Goal: Task Accomplishment & Management: Complete application form

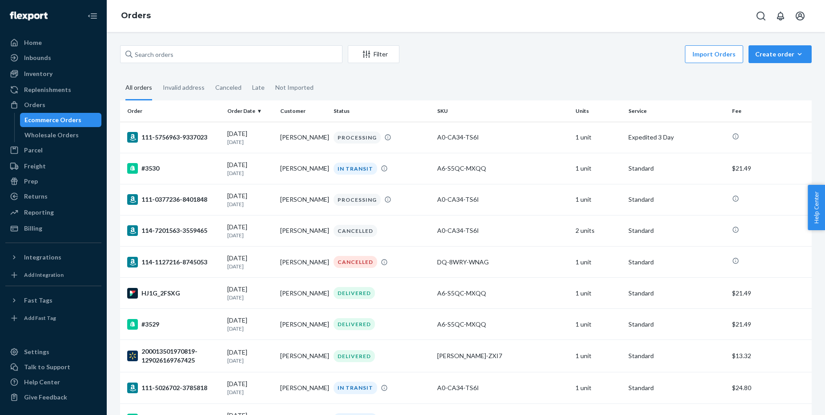
drag, startPoint x: 757, startPoint y: 50, endPoint x: 751, endPoint y: 49, distance: 6.3
click at [757, 50] on button "Create order Ecommerce order Removal order" at bounding box center [780, 54] width 63 height 18
click at [771, 79] on span "Ecommerce order" at bounding box center [785, 75] width 55 height 6
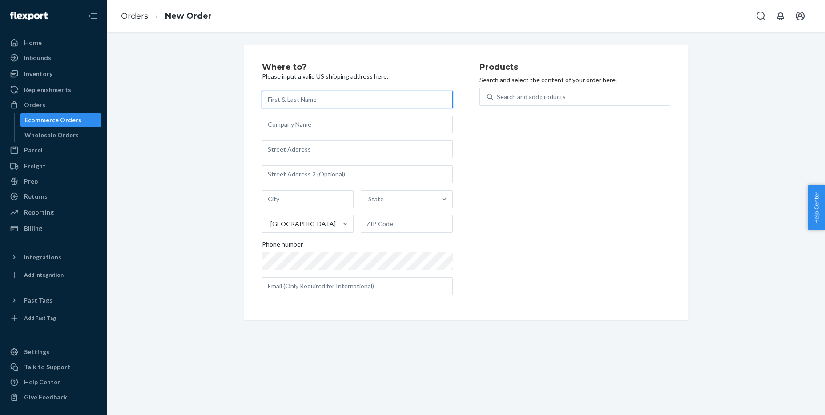
paste input "[PERSON_NAME]"
type input "[PERSON_NAME]"
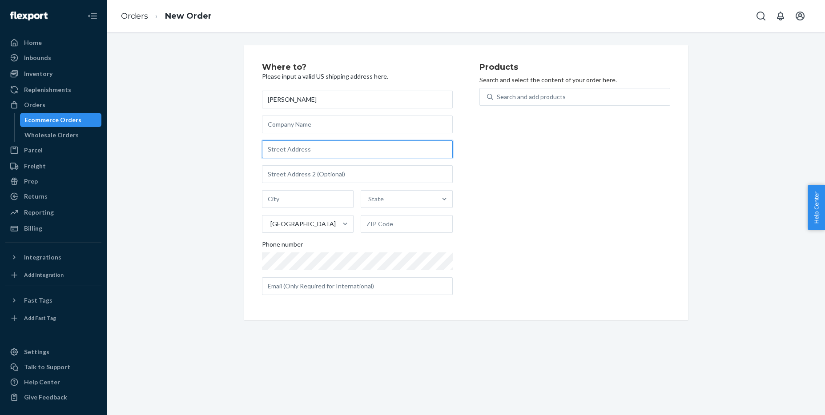
click at [313, 147] on input "text" at bounding box center [357, 150] width 191 height 18
paste input "1014 Lorilei Ln"
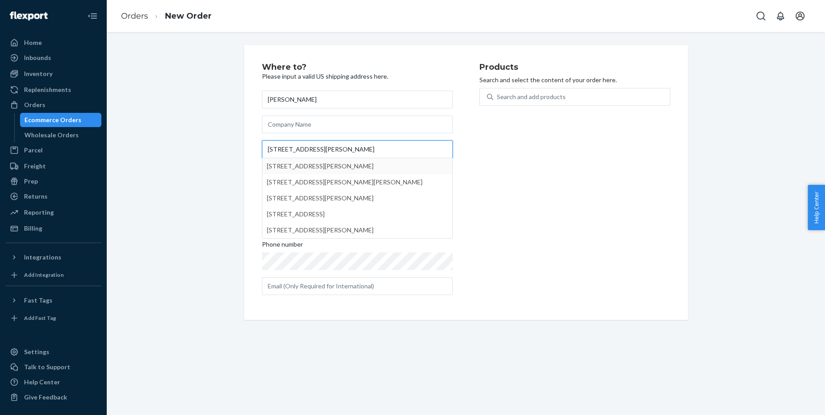
type input "1014 Lorilei Ln"
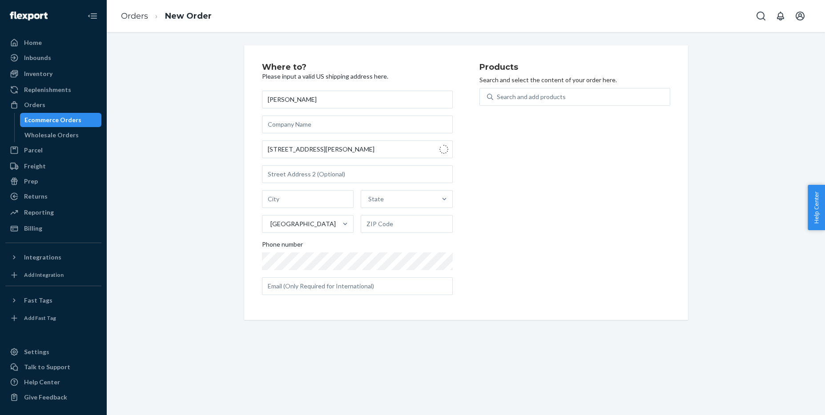
type input "Springfield"
click at [388, 223] on input "37172" at bounding box center [407, 224] width 92 height 18
paste input "-7306"
type input "37172-7306"
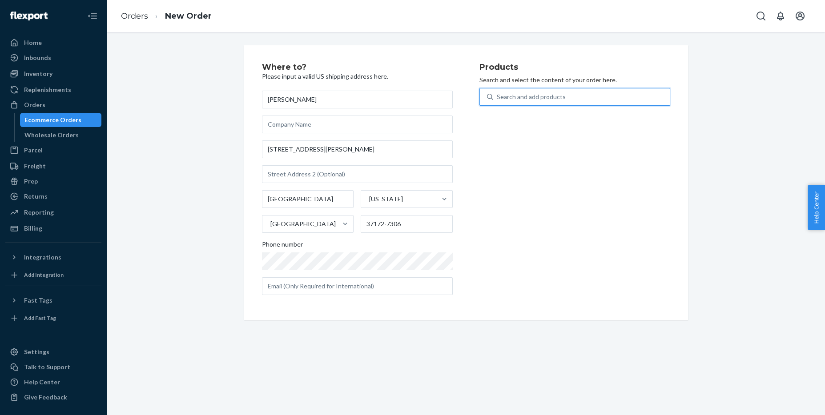
click at [500, 96] on div "Search and add products" at bounding box center [531, 97] width 69 height 9
click at [498, 96] on input "0 results available. Use Up and Down to choose options, press Enter to select t…" at bounding box center [497, 97] width 1 height 9
type input "bo"
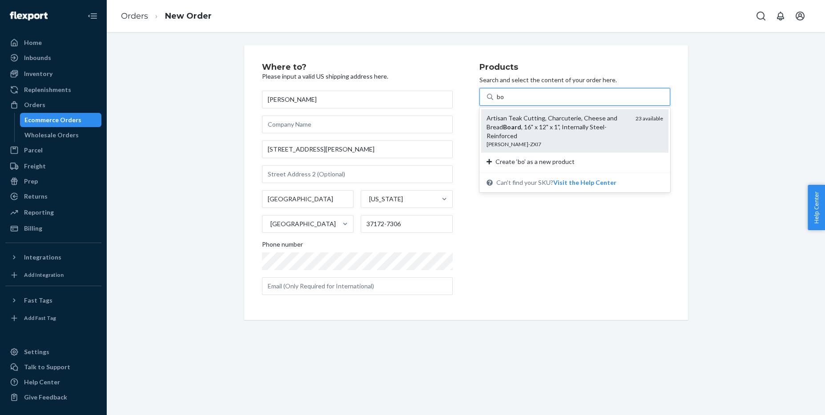
click at [535, 121] on div "Artisan Teak Cutting, Charcuterie, Cheese and Bread Board , 16" x 12" x 1", Int…" at bounding box center [558, 127] width 142 height 27
click at [505, 101] on input "bo" at bounding box center [501, 97] width 8 height 9
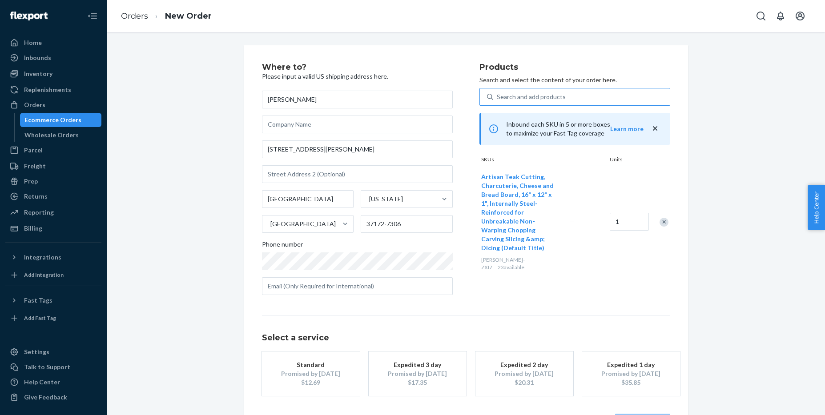
click at [318, 370] on div "Promised by Oct 1, 2025" at bounding box center [310, 374] width 71 height 9
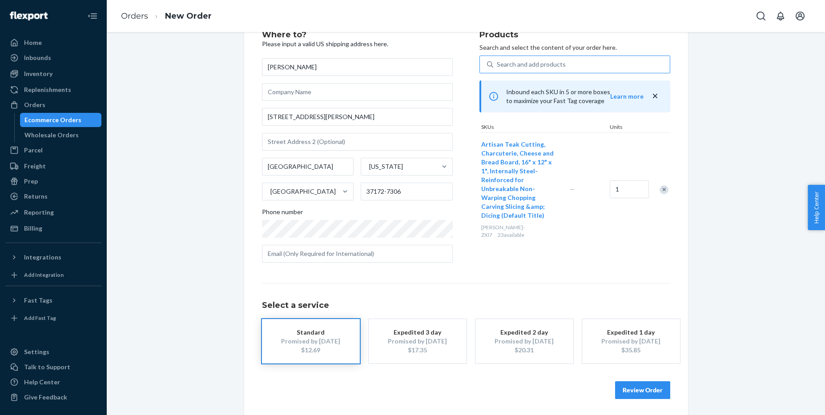
scroll to position [34, 0]
click at [627, 391] on button "Review Order" at bounding box center [642, 389] width 55 height 18
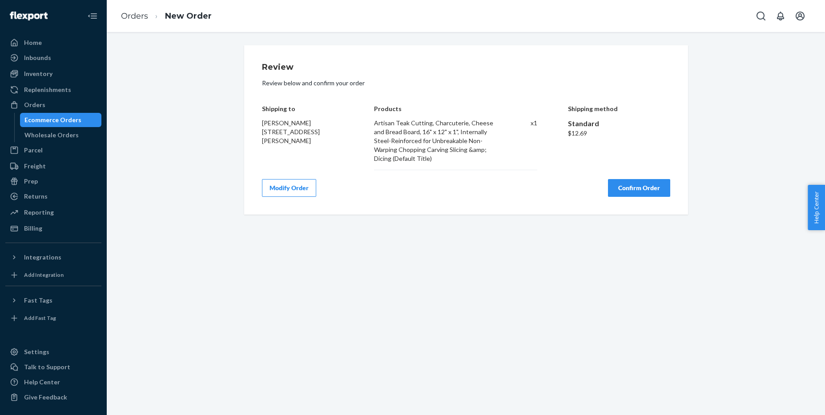
scroll to position [0, 0]
click at [645, 188] on button "Confirm Order" at bounding box center [639, 188] width 62 height 18
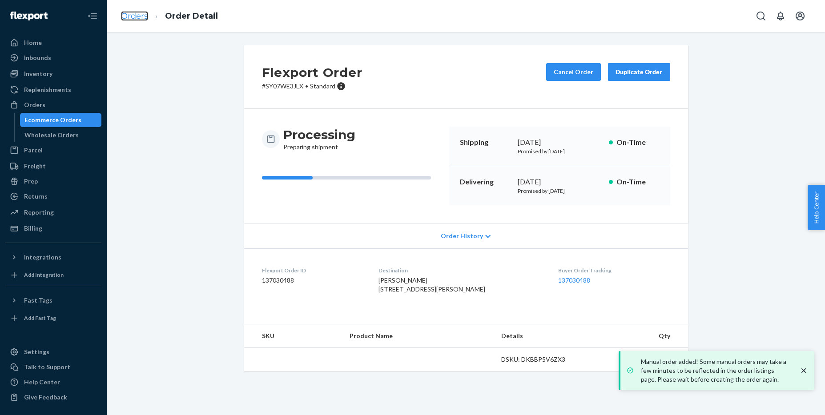
click at [133, 19] on link "Orders" at bounding box center [134, 16] width 27 height 10
